Goal: Transaction & Acquisition: Purchase product/service

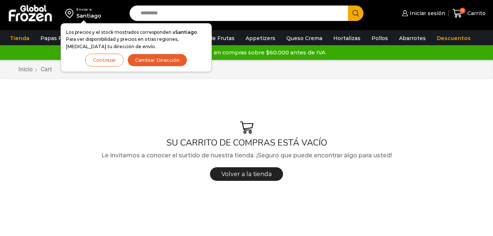
click at [224, 17] on input "Search input" at bounding box center [241, 13] width 208 height 15
type input "*****"
click at [348, 6] on button "Search" at bounding box center [355, 13] width 15 height 15
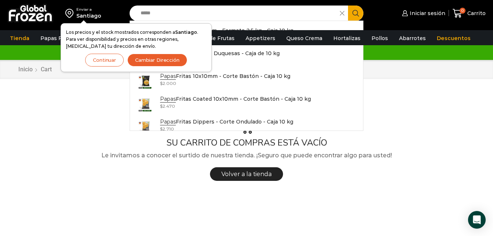
click at [163, 19] on input "*****" at bounding box center [236, 13] width 199 height 15
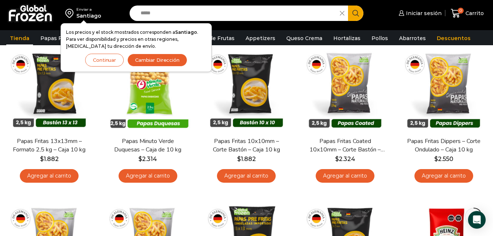
scroll to position [89, 0]
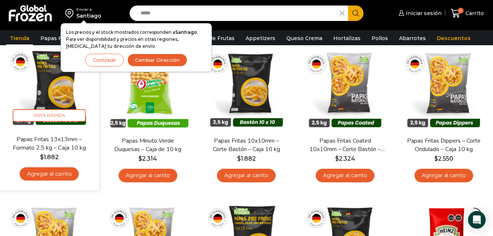
drag, startPoint x: 0, startPoint y: 0, endPoint x: 53, endPoint y: 177, distance: 185.3
click at [53, 177] on link "Agregar al carrito" at bounding box center [49, 174] width 59 height 14
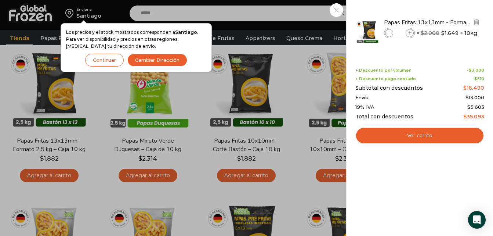
click at [407, 34] on span at bounding box center [410, 33] width 8 height 8
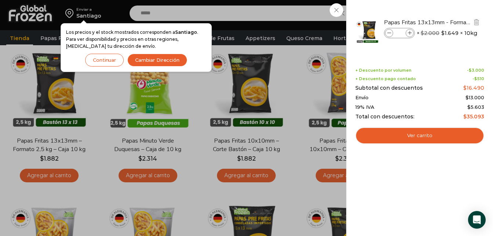
click at [407, 34] on span at bounding box center [410, 33] width 8 height 8
type input "**"
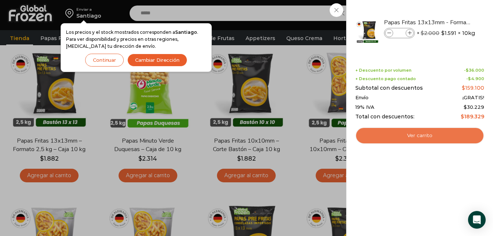
click at [416, 135] on link "Ver carrito" at bounding box center [420, 135] width 129 height 17
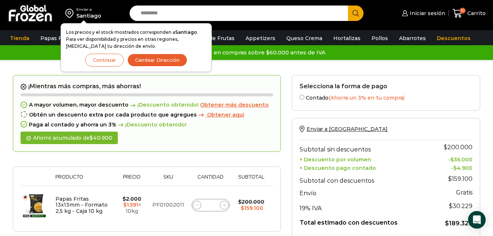
click at [166, 14] on input "Search input" at bounding box center [241, 13] width 208 height 15
type input "******"
click at [348, 6] on button "Search" at bounding box center [355, 13] width 15 height 15
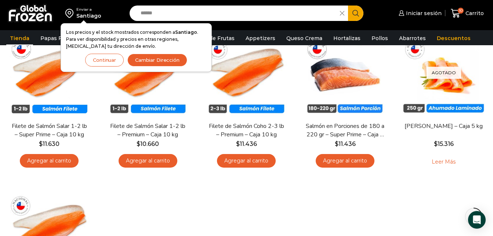
scroll to position [102, 0]
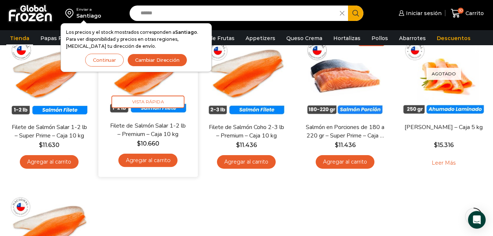
click at [155, 156] on link "Agregar al carrito" at bounding box center [147, 161] width 59 height 14
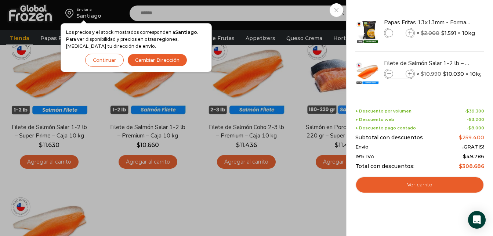
click at [449, 9] on div "11 Carrito 11 11 Shopping Cart" at bounding box center [467, 13] width 37 height 17
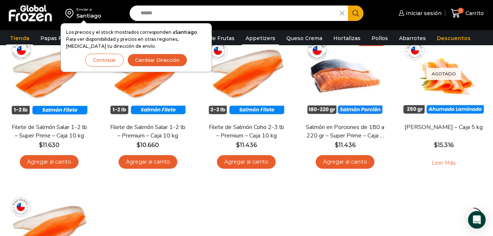
click at [267, 32] on link "Appetizers" at bounding box center [260, 38] width 37 height 14
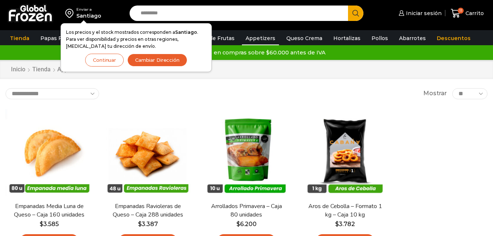
click at [159, 16] on input "Search input" at bounding box center [241, 13] width 208 height 15
click at [476, 13] on span "Carrito" at bounding box center [474, 13] width 20 height 7
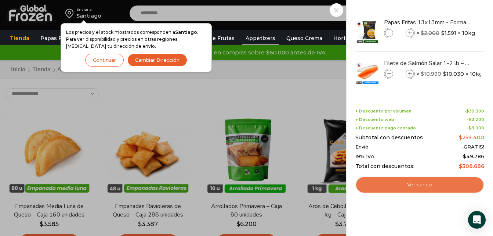
click at [416, 183] on link "Ver carrito" at bounding box center [420, 184] width 129 height 17
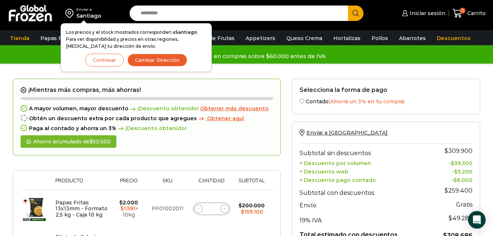
scroll to position [151, 0]
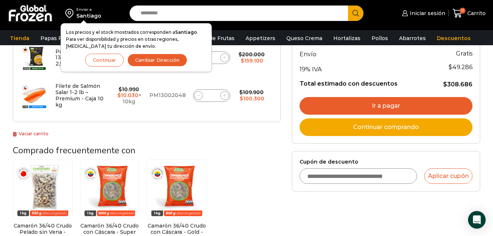
click at [389, 103] on link "Ir a pagar" at bounding box center [386, 106] width 173 height 18
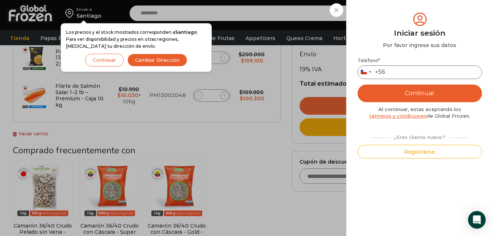
click at [397, 72] on input "Teléfono *" at bounding box center [420, 72] width 125 height 14
type input "*********"
click at [358, 84] on button "Continuar" at bounding box center [420, 93] width 125 height 18
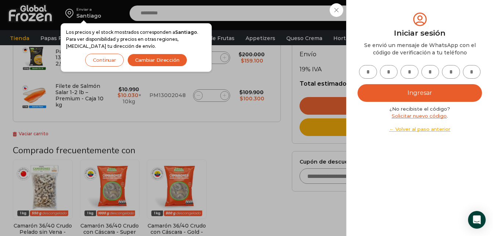
click at [400, 21] on div "Iniciar sesión Mi cuenta Login Register Iniciar sesión Por favor ingrese sus da…" at bounding box center [422, 13] width 45 height 15
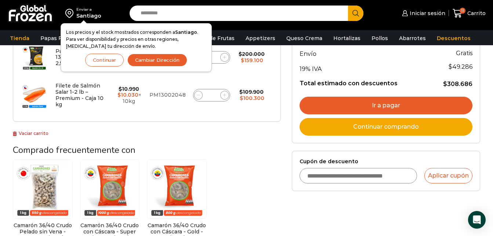
scroll to position [153, 0]
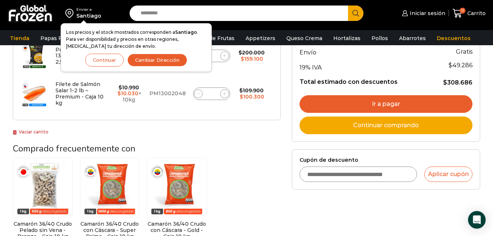
click at [383, 104] on link "Ir a pagar" at bounding box center [386, 104] width 173 height 18
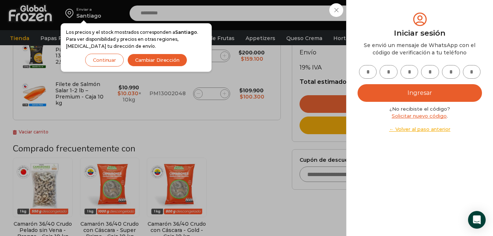
click at [373, 73] on input "text" at bounding box center [368, 72] width 18 height 14
type input "*"
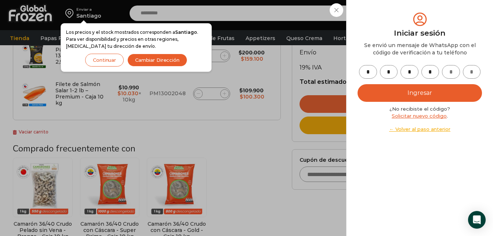
type input "*"
click at [423, 89] on button "Ingresar" at bounding box center [420, 93] width 125 height 18
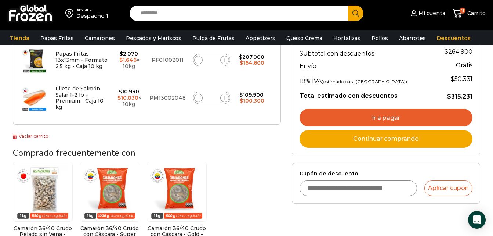
scroll to position [173, 0]
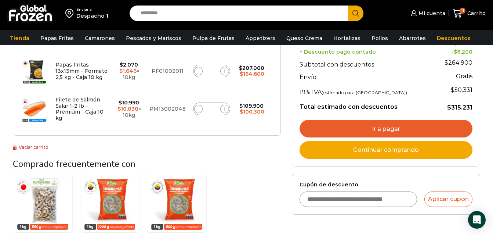
click at [295, 165] on div "Enviar a Despacho 1 Subtotal sin descuentos $ 316.900 + Descuento por volumen -…" at bounding box center [386, 79] width 188 height 173
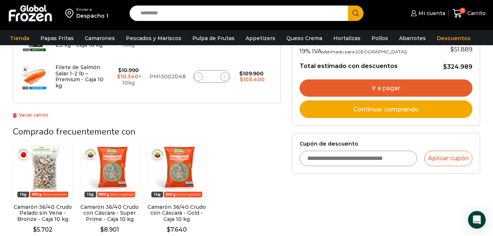
scroll to position [208, 0]
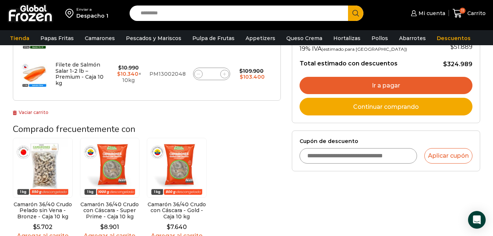
click at [367, 83] on link "Ir a pagar" at bounding box center [386, 86] width 173 height 18
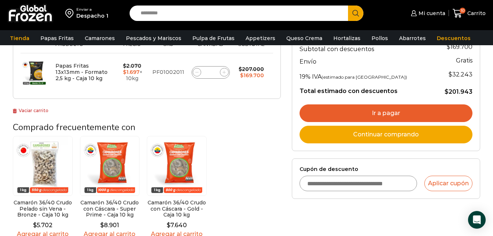
scroll to position [164, 0]
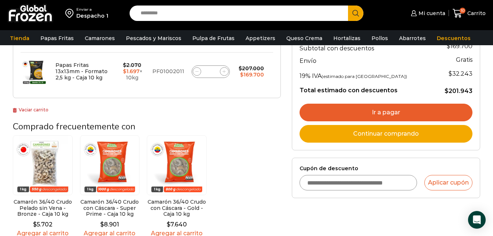
click at [352, 106] on link "Ir a pagar" at bounding box center [386, 113] width 173 height 18
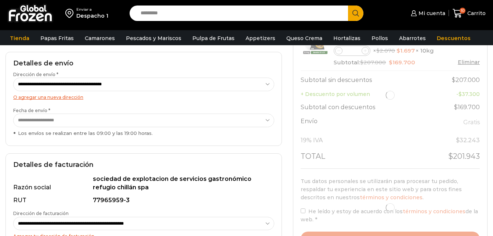
scroll to position [119, 0]
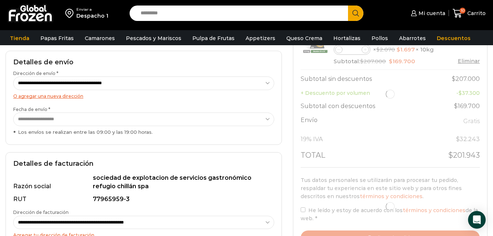
click at [157, 117] on select "**********" at bounding box center [143, 119] width 261 height 14
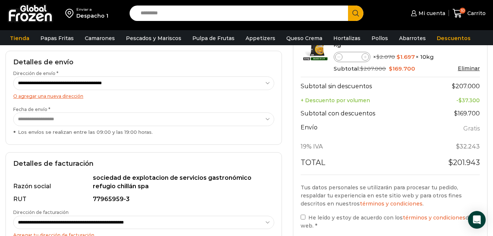
click at [13, 112] on select "**********" at bounding box center [143, 119] width 261 height 14
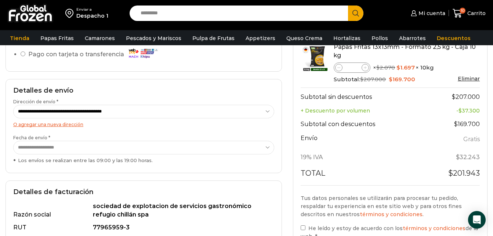
scroll to position [91, 0]
click at [364, 70] on span at bounding box center [365, 67] width 7 height 7
type input "**"
click at [302, 86] on td "Papas Fritas 13x13mm - Formato 2,5 kg - Caja 10 kg Papas Fritas 13x13mm - Forma…" at bounding box center [390, 63] width 179 height 48
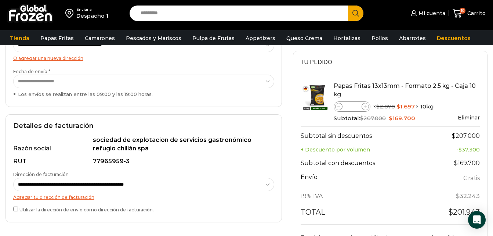
scroll to position [0, 0]
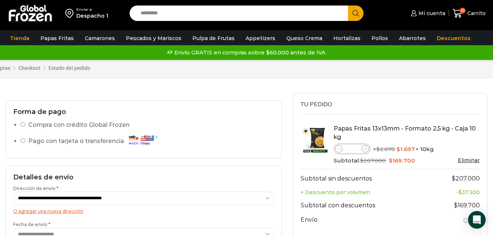
click at [366, 150] on icon at bounding box center [365, 148] width 3 height 3
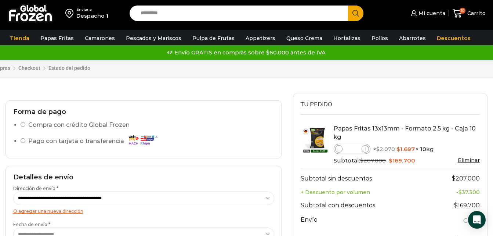
click at [366, 150] on icon at bounding box center [365, 148] width 3 height 3
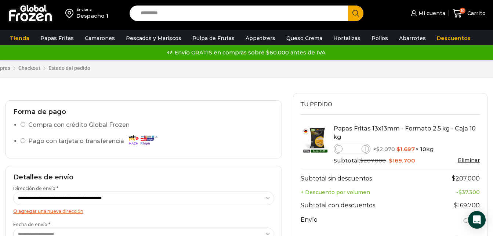
click at [366, 150] on icon at bounding box center [365, 148] width 3 height 3
drag, startPoint x: 366, startPoint y: 150, endPoint x: 338, endPoint y: 148, distance: 28.3
click at [338, 148] on icon at bounding box center [339, 148] width 3 height 3
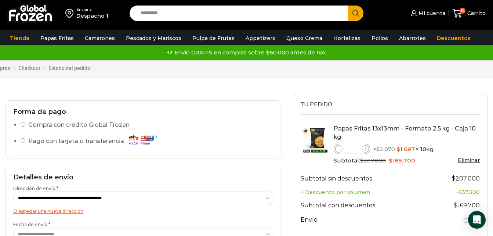
click at [338, 148] on icon at bounding box center [339, 148] width 3 height 3
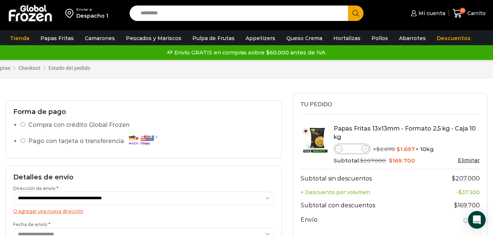
click at [338, 148] on icon at bounding box center [339, 148] width 3 height 3
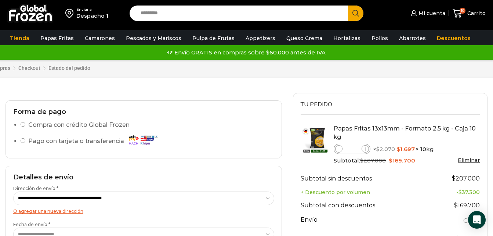
click at [338, 148] on icon at bounding box center [339, 148] width 3 height 3
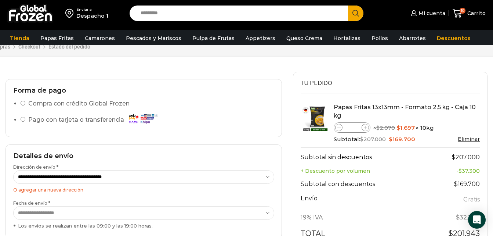
scroll to position [25, 0]
click at [366, 130] on span at bounding box center [365, 127] width 7 height 7
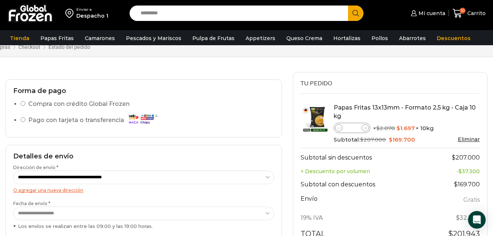
click at [366, 130] on span at bounding box center [365, 127] width 7 height 7
click at [339, 127] on icon at bounding box center [339, 127] width 3 height 3
type input "**"
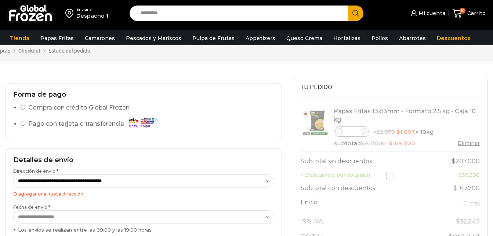
scroll to position [25, 0]
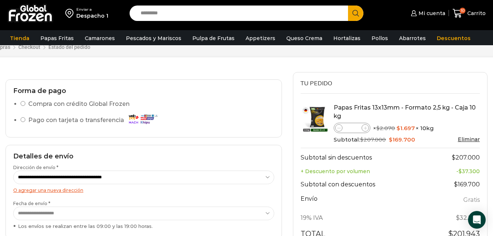
click at [363, 128] on span at bounding box center [365, 127] width 7 height 7
type input "**"
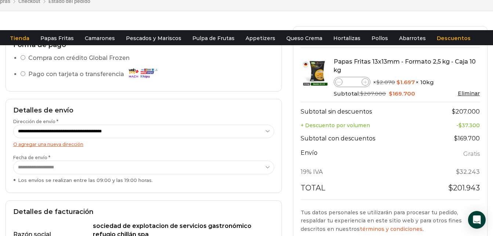
scroll to position [0, 0]
